Goal: Task Accomplishment & Management: Complete application form

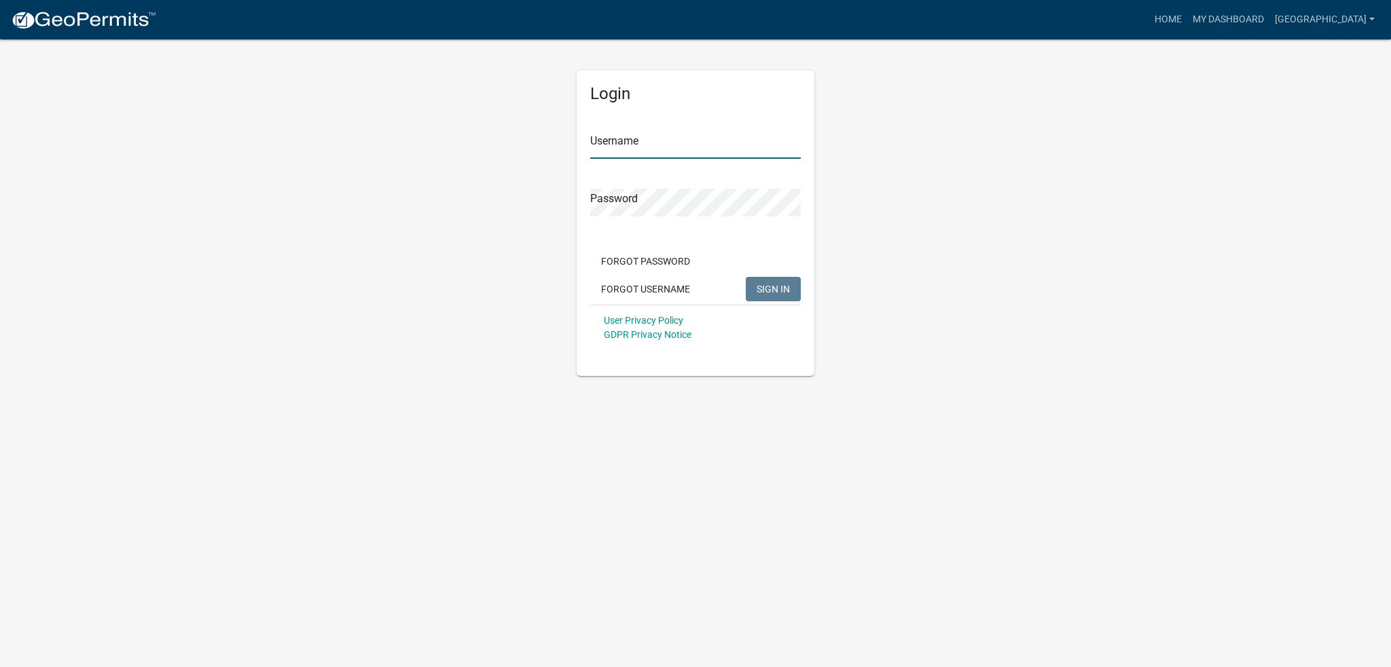
type input "[GEOGRAPHIC_DATA]"
click at [771, 289] on span "SIGN IN" at bounding box center [772, 288] width 33 height 11
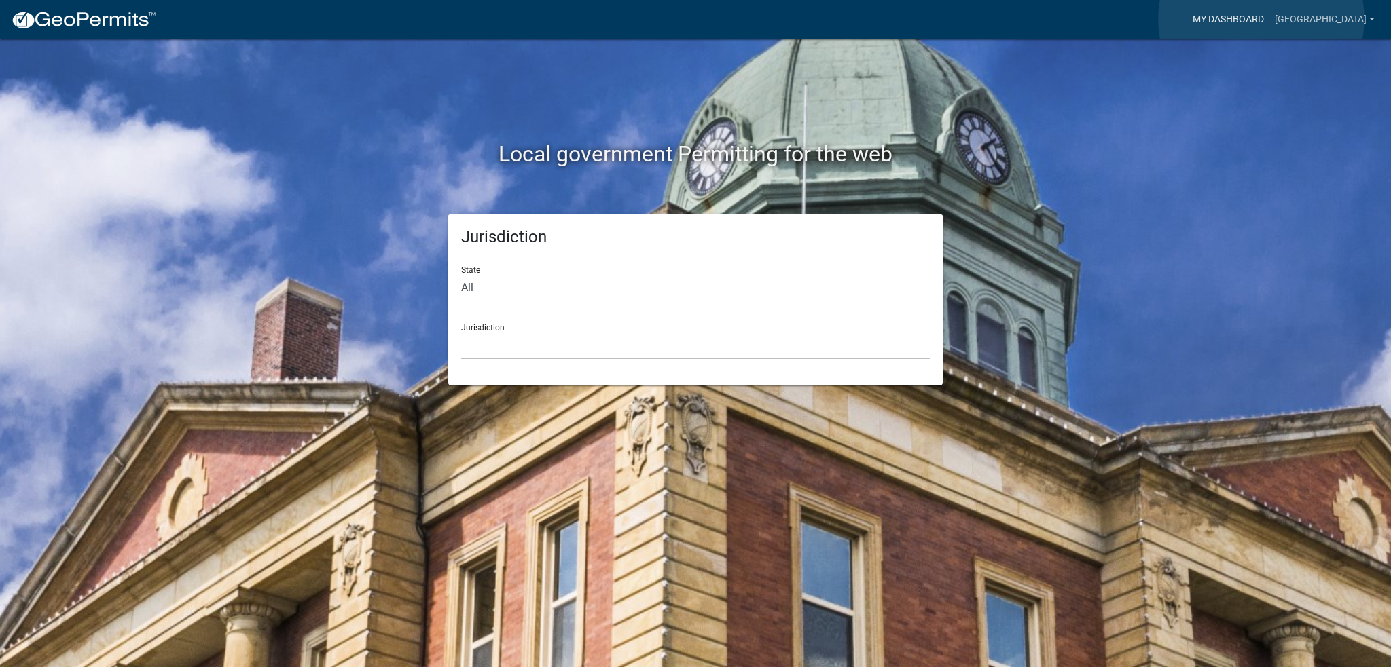
click at [1261, 19] on link "My Dashboard" at bounding box center [1228, 20] width 82 height 26
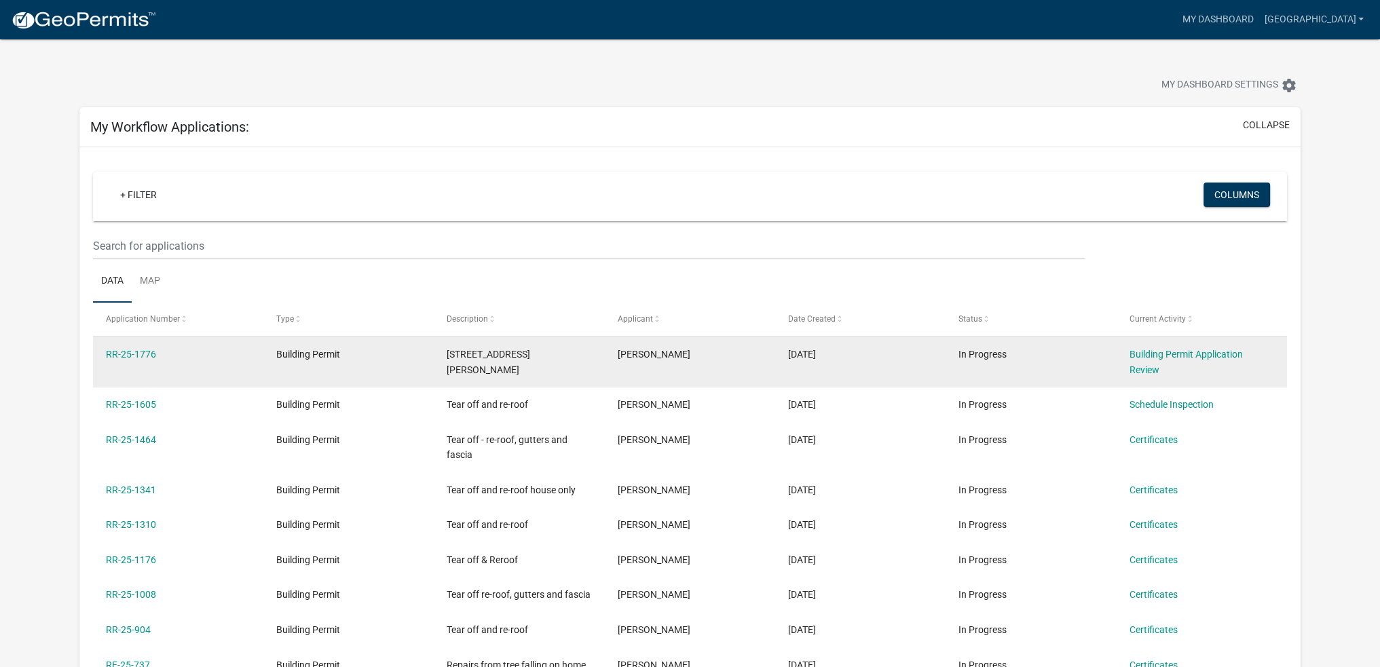
click at [1145, 361] on div "Building Permit Application Review" at bounding box center [1202, 362] width 145 height 31
click at [1145, 354] on link "Building Permit Application Review" at bounding box center [1186, 362] width 113 height 26
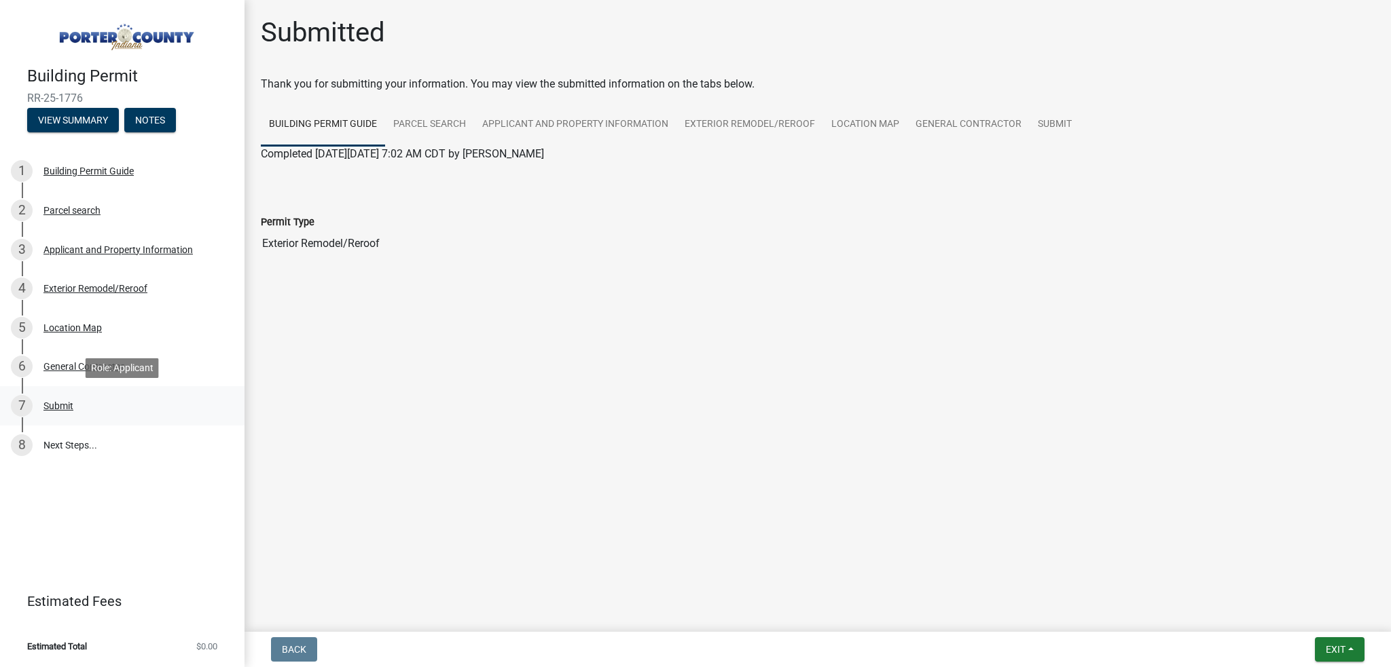
click at [61, 407] on div "Submit" at bounding box center [58, 406] width 30 height 10
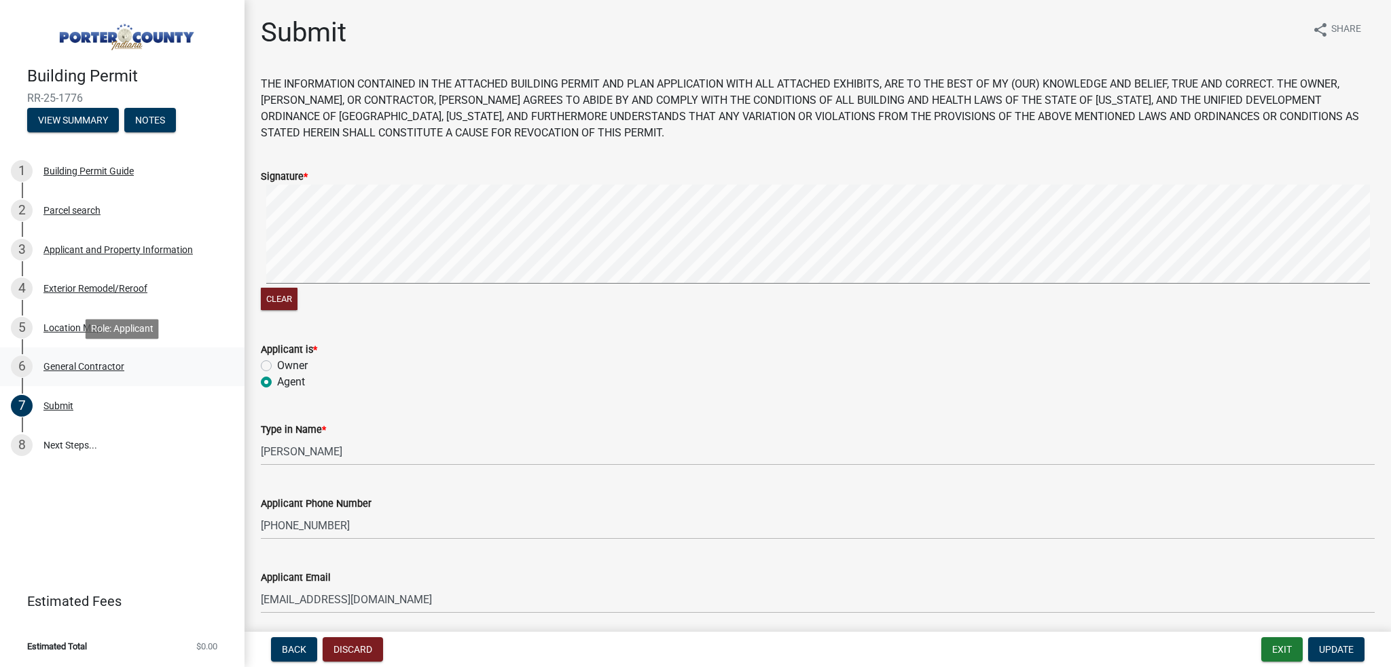
click at [85, 369] on div "General Contractor" at bounding box center [83, 367] width 81 height 10
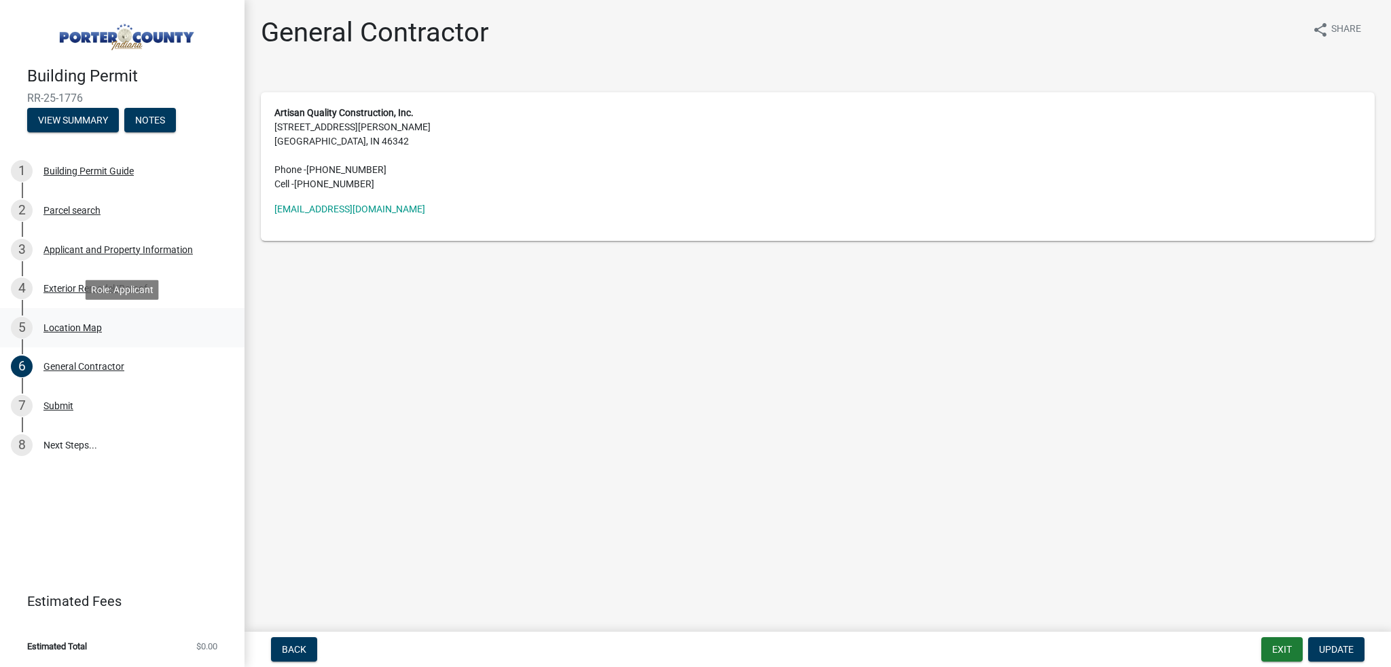
click at [77, 327] on div "Location Map" at bounding box center [72, 328] width 58 height 10
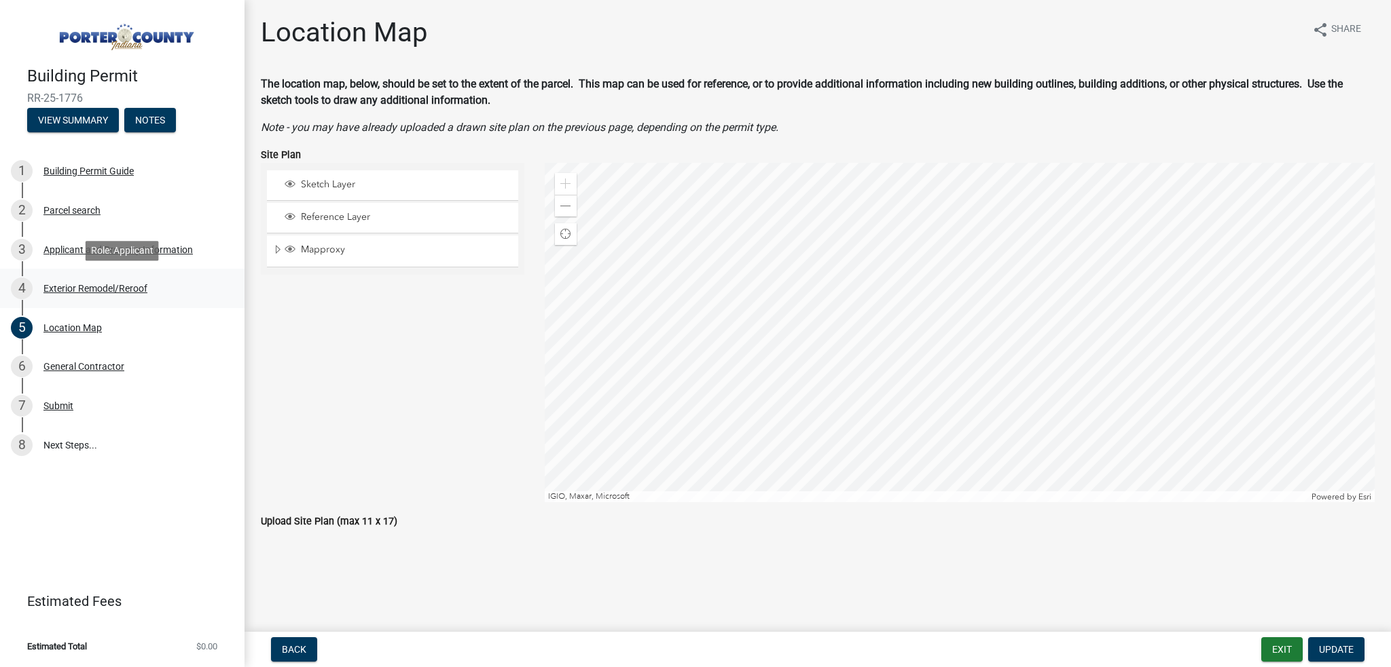
click at [88, 289] on div "Exterior Remodel/Reroof" at bounding box center [95, 289] width 104 height 10
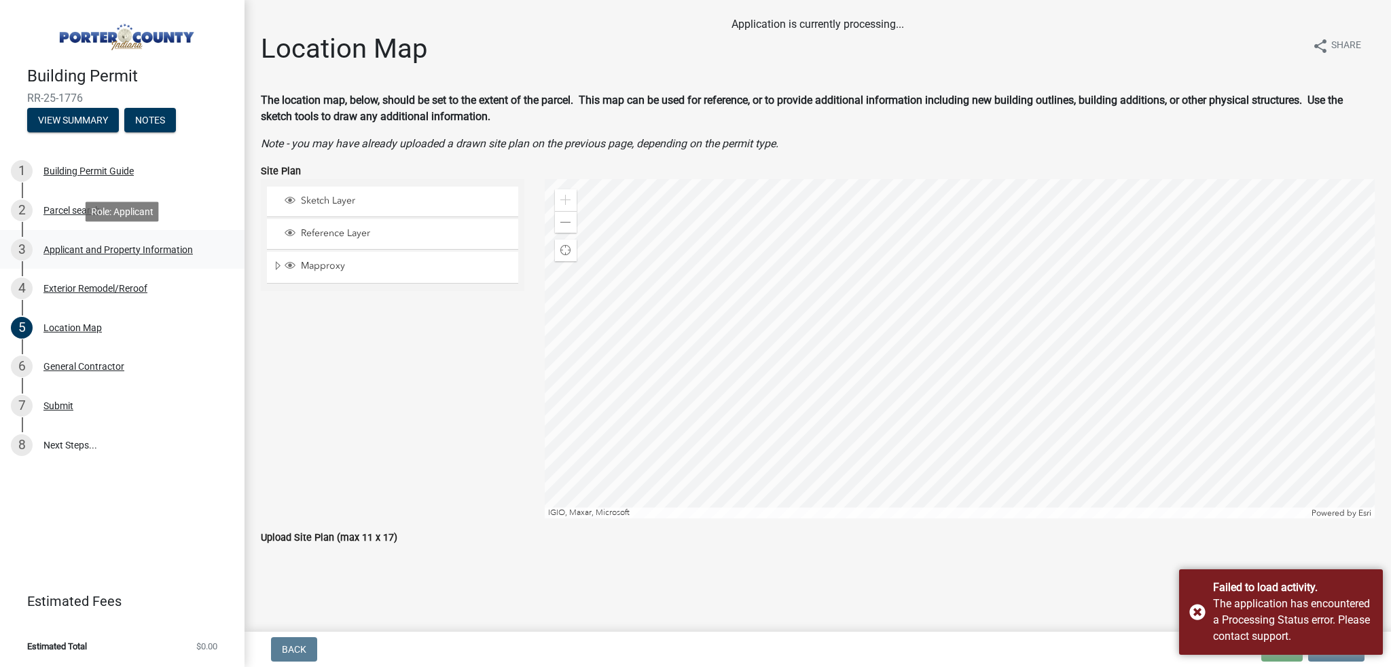
click at [79, 249] on div "Applicant and Property Information" at bounding box center [117, 250] width 149 height 10
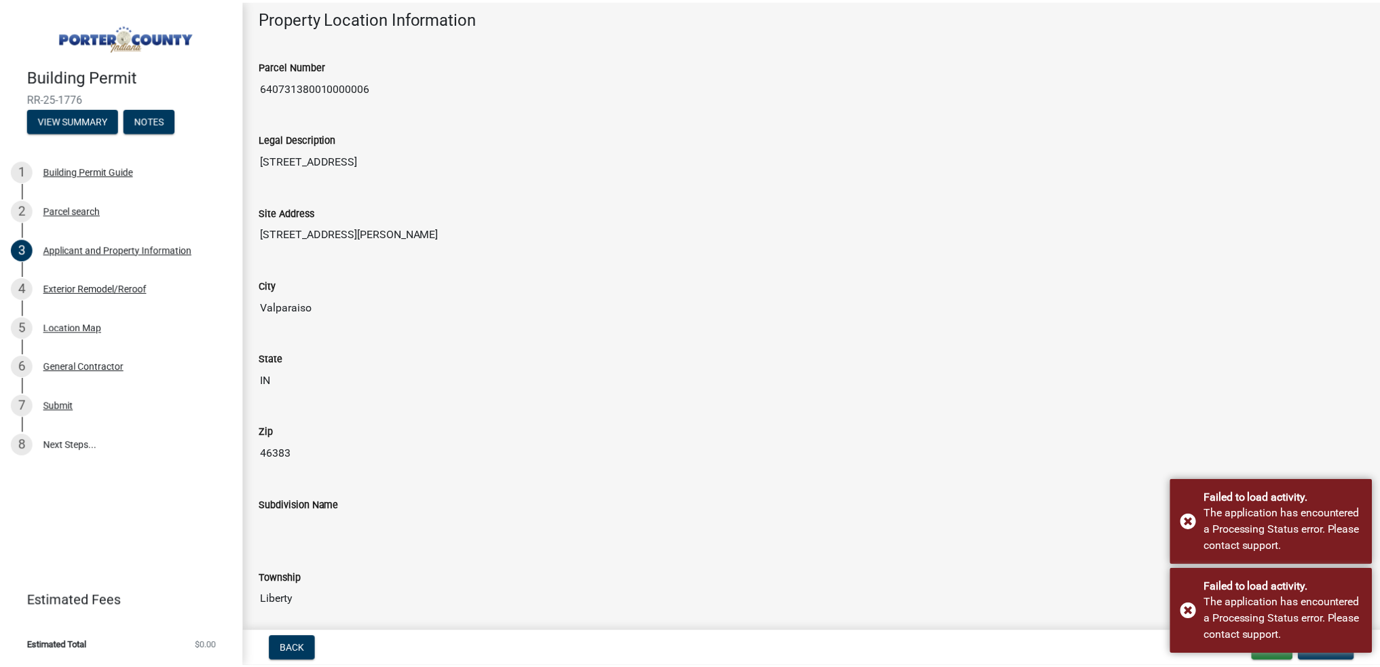
scroll to position [136, 0]
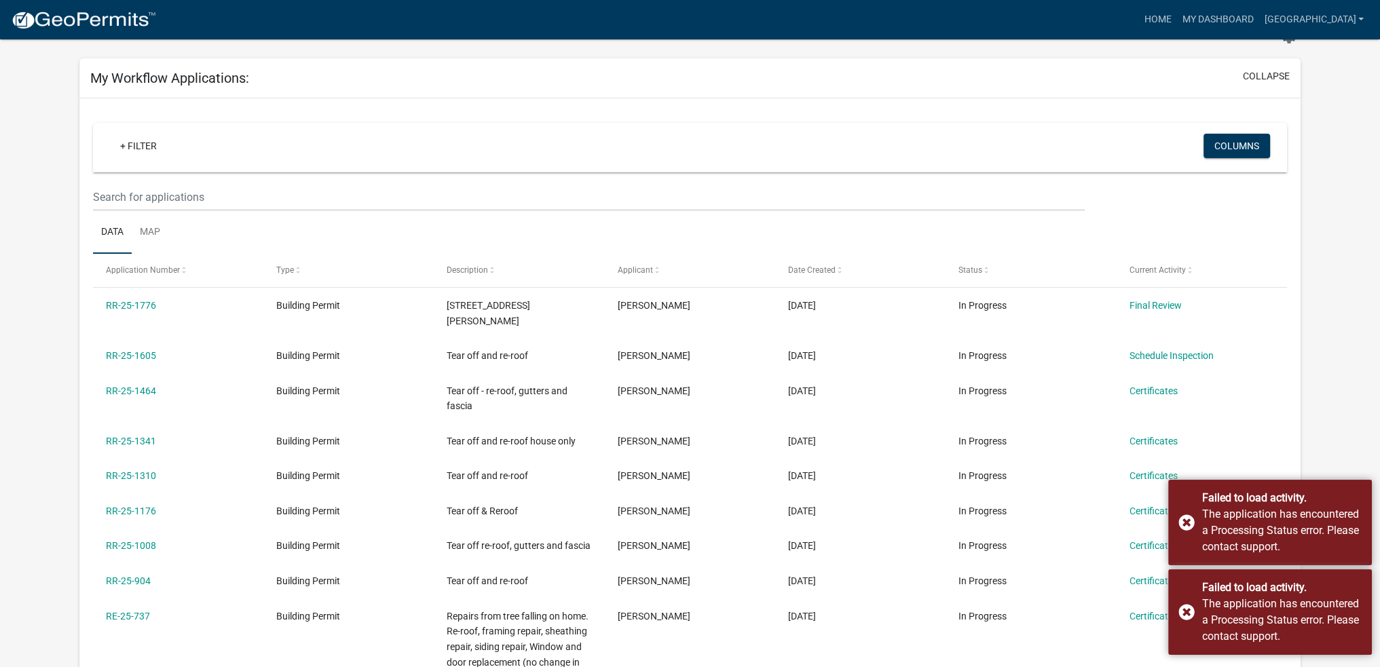
scroll to position [136, 0]
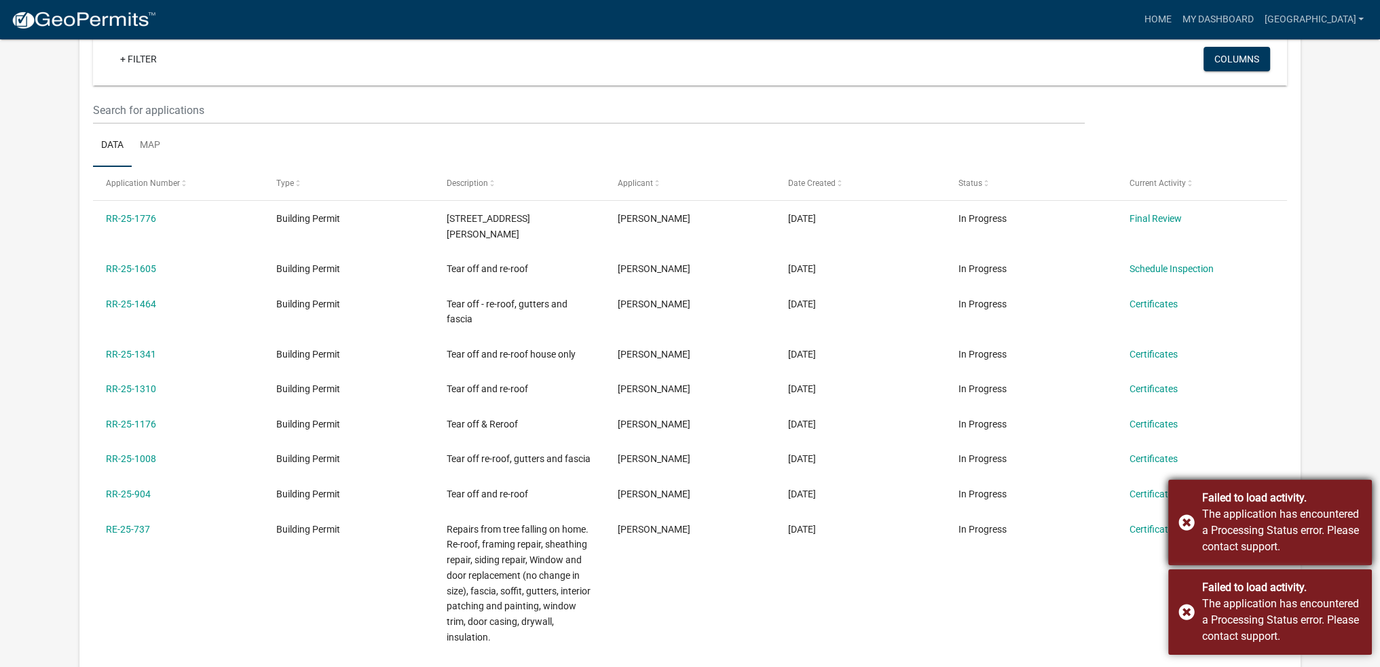
click at [1191, 524] on div "Failed to load activity. The application has encountered a Processing Status er…" at bounding box center [1271, 523] width 204 height 86
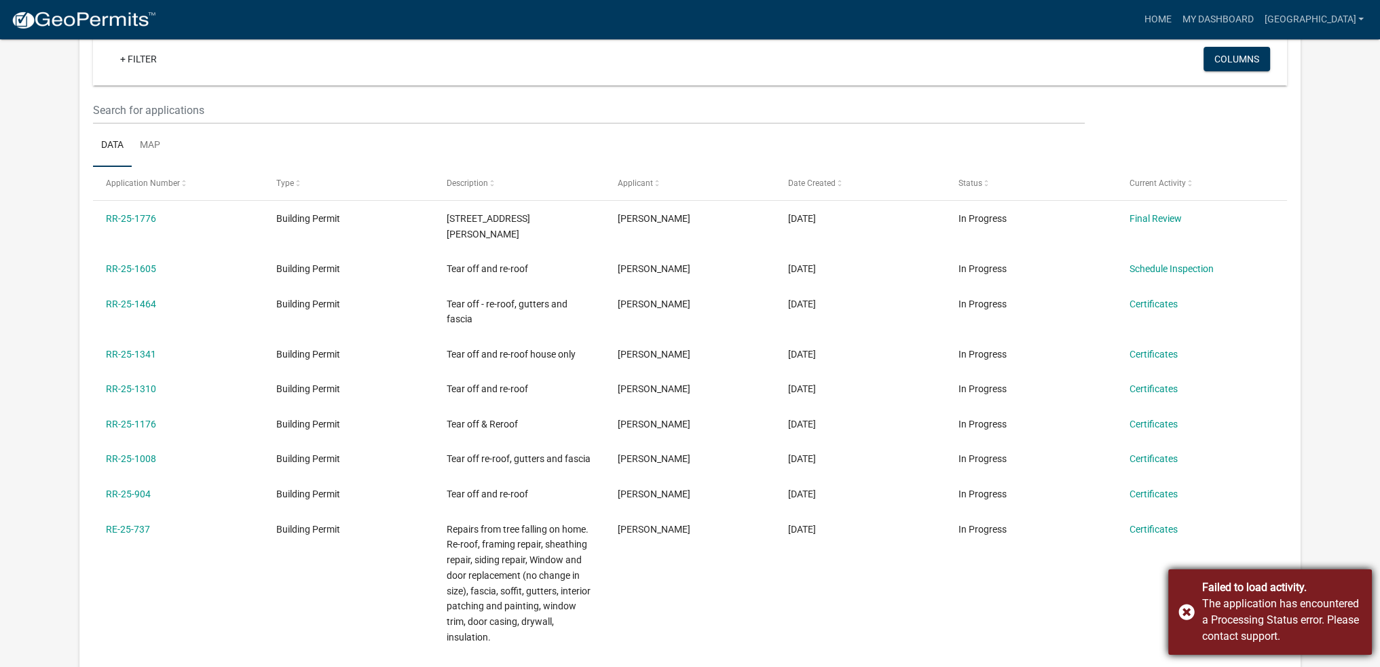
click at [1190, 609] on div "Failed to load activity. The application has encountered a Processing Status er…" at bounding box center [1271, 613] width 204 height 86
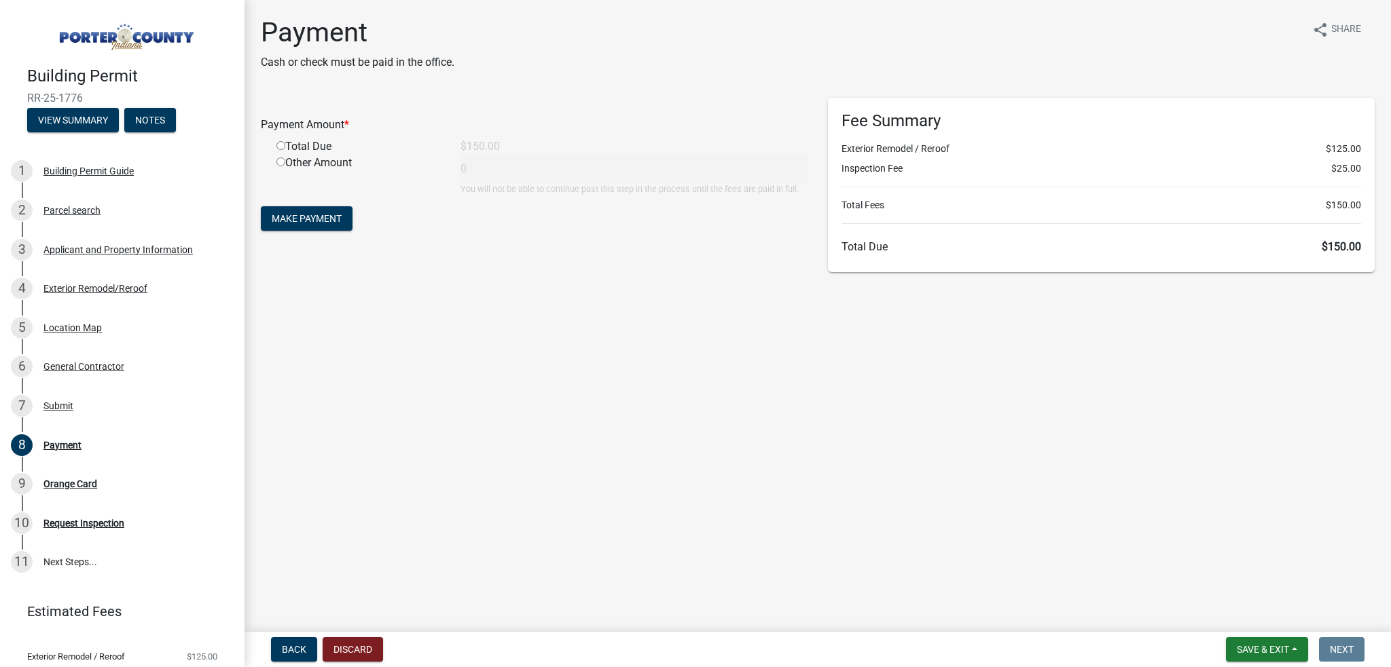
click at [310, 145] on div "Total Due" at bounding box center [358, 147] width 184 height 16
click at [280, 147] on input "radio" at bounding box center [280, 145] width 9 height 9
radio input "true"
type input "150"
click at [326, 217] on span "Make Payment" at bounding box center [307, 218] width 70 height 11
